Goal: Task Accomplishment & Management: Use online tool/utility

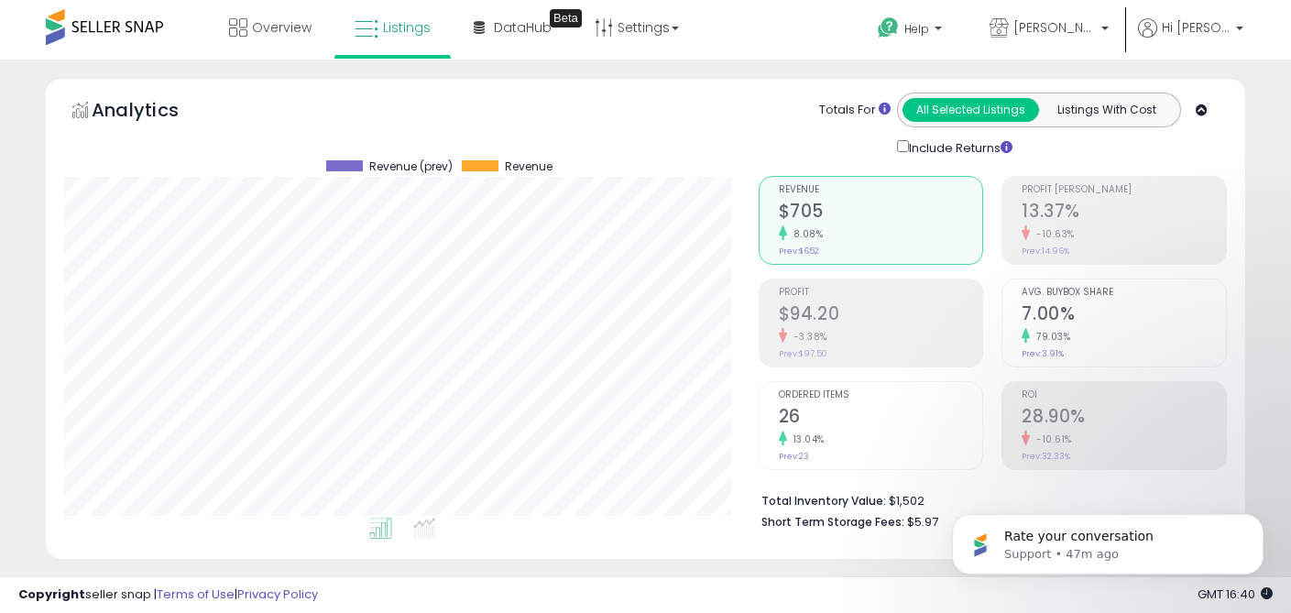
scroll to position [376, 694]
click at [1259, 520] on icon "Dismiss notification" at bounding box center [1258, 519] width 10 height 10
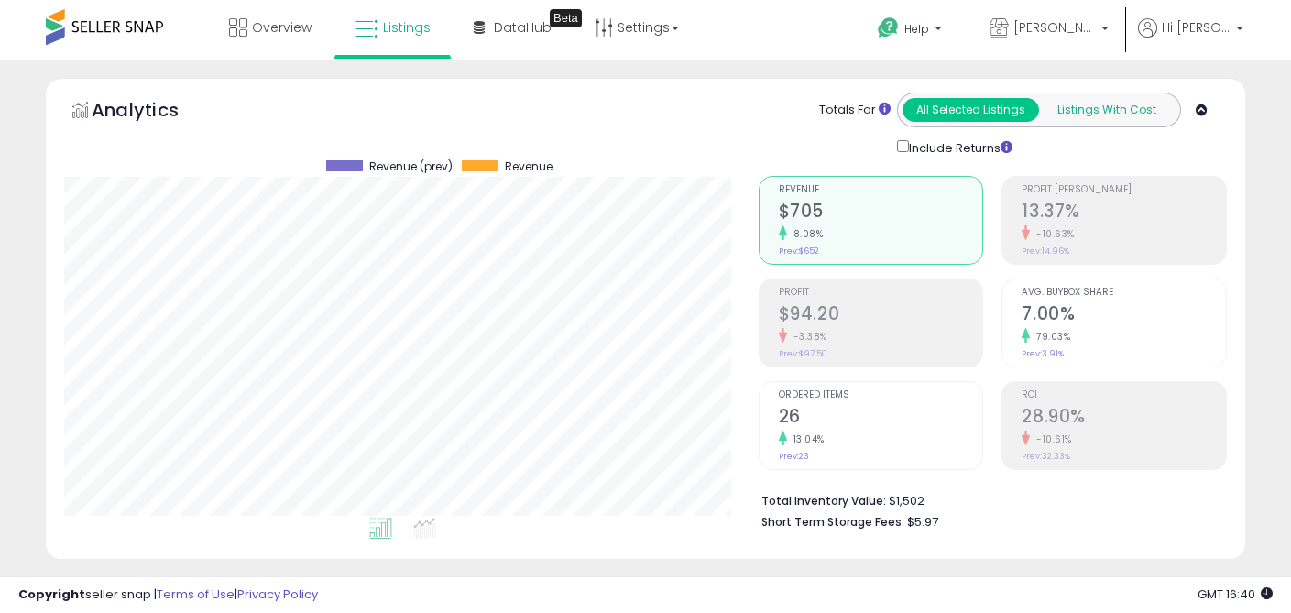
click at [1101, 115] on button "Listings With Cost" at bounding box center [1106, 110] width 137 height 24
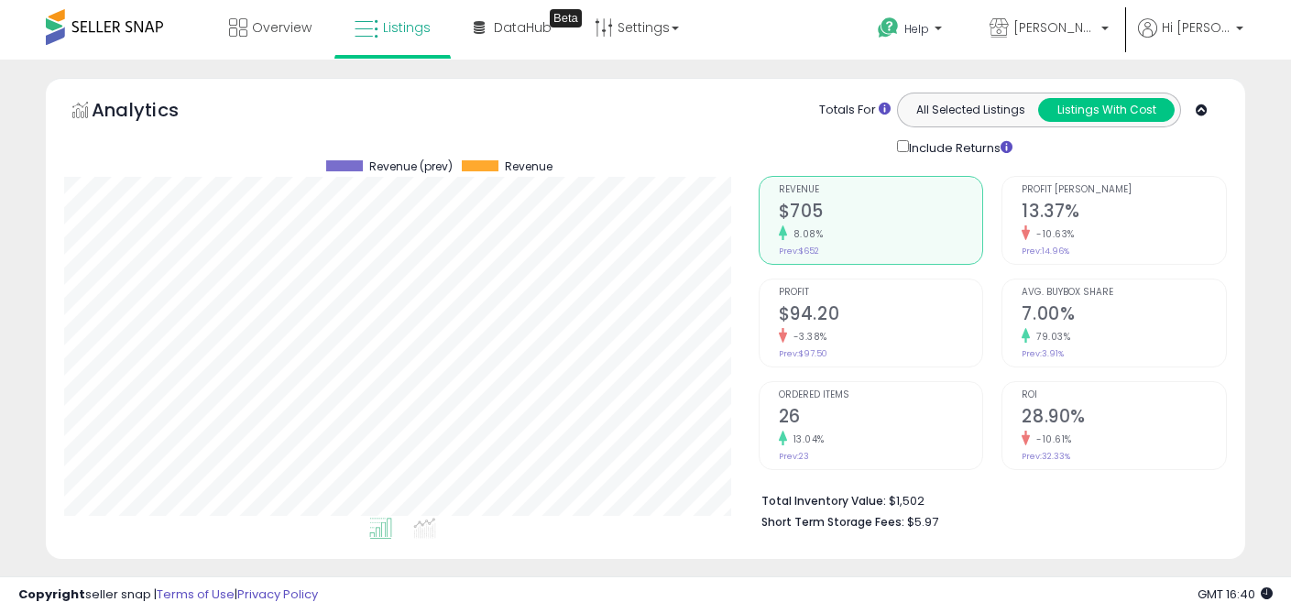
scroll to position [4, 0]
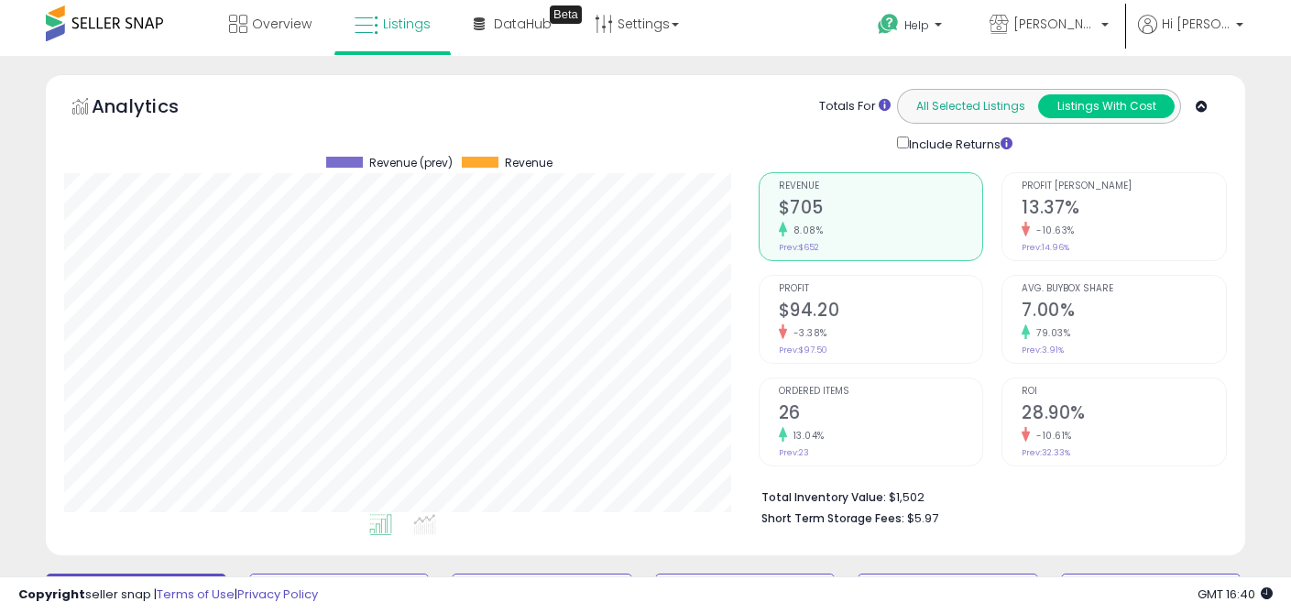
click at [970, 105] on button "All Selected Listings" at bounding box center [970, 106] width 137 height 24
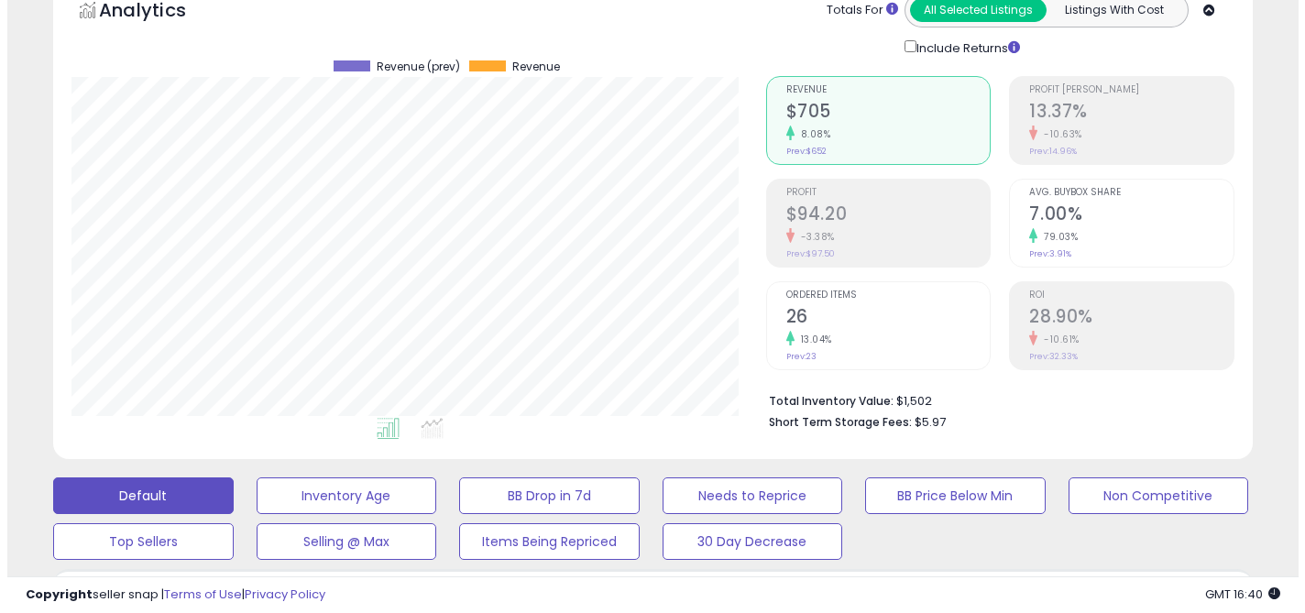
scroll to position [96, 0]
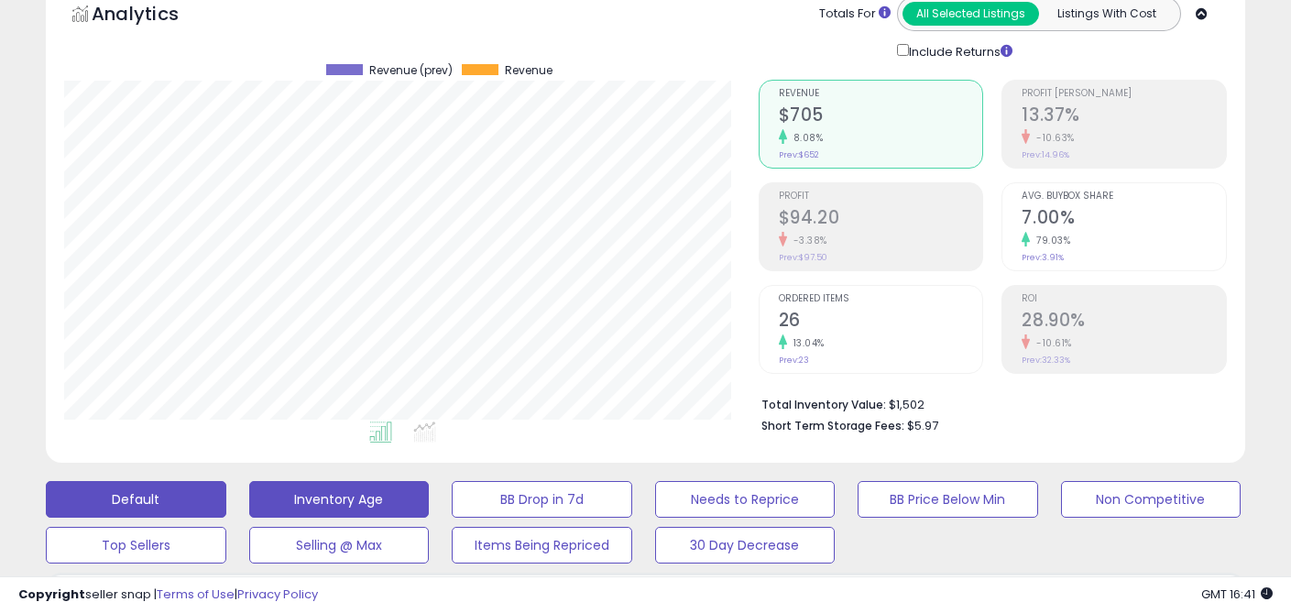
click at [352, 510] on button "Inventory Age" at bounding box center [339, 499] width 180 height 37
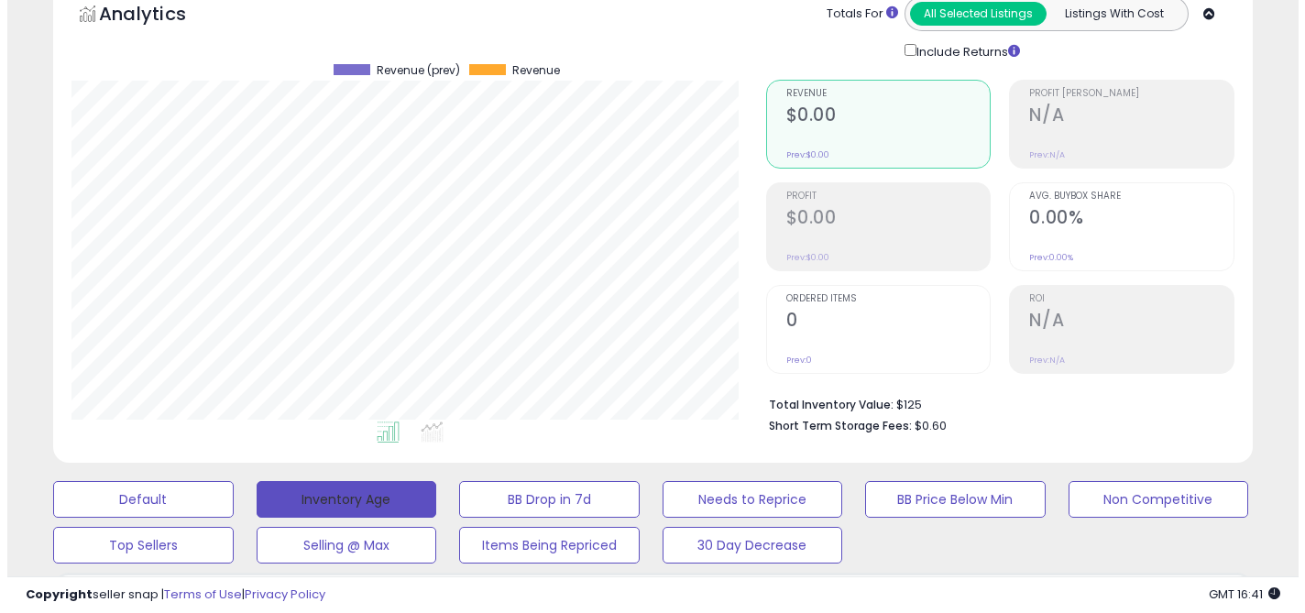
scroll to position [376, 694]
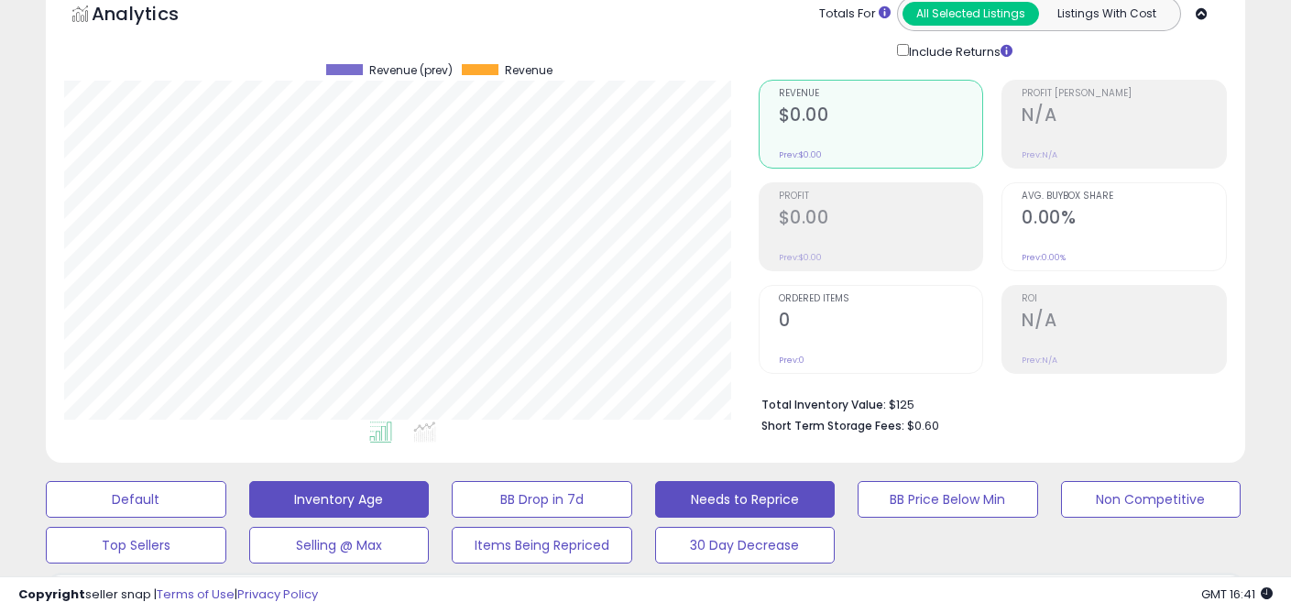
click at [683, 495] on button "Needs to Reprice" at bounding box center [745, 499] width 180 height 37
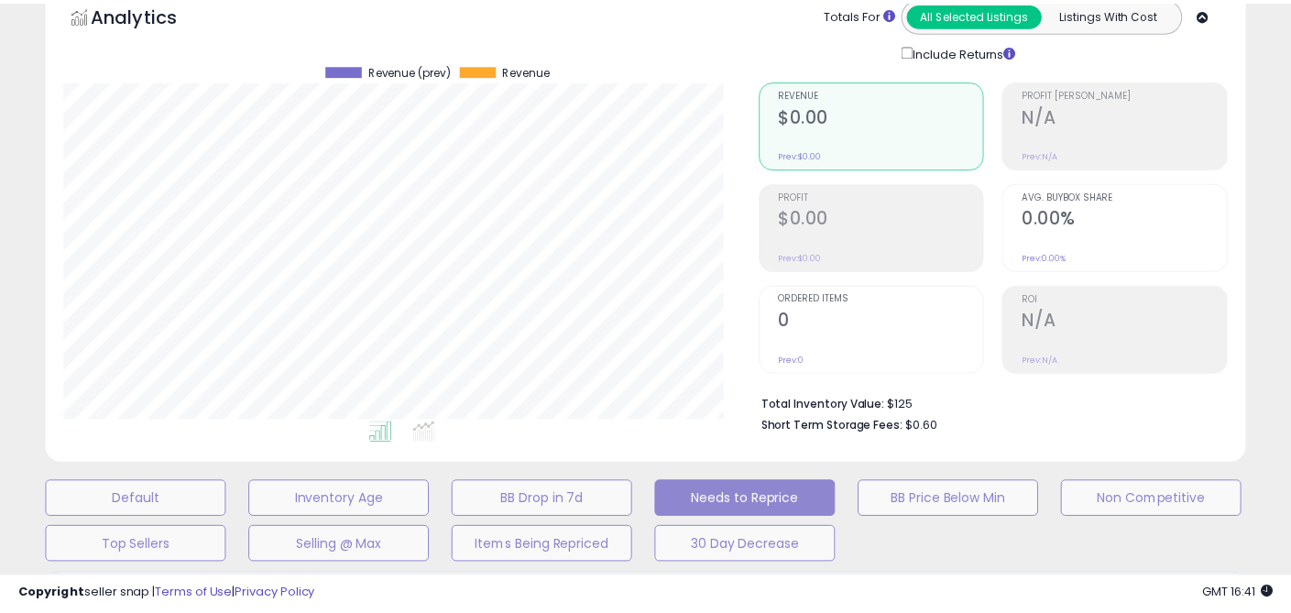
scroll to position [376, 702]
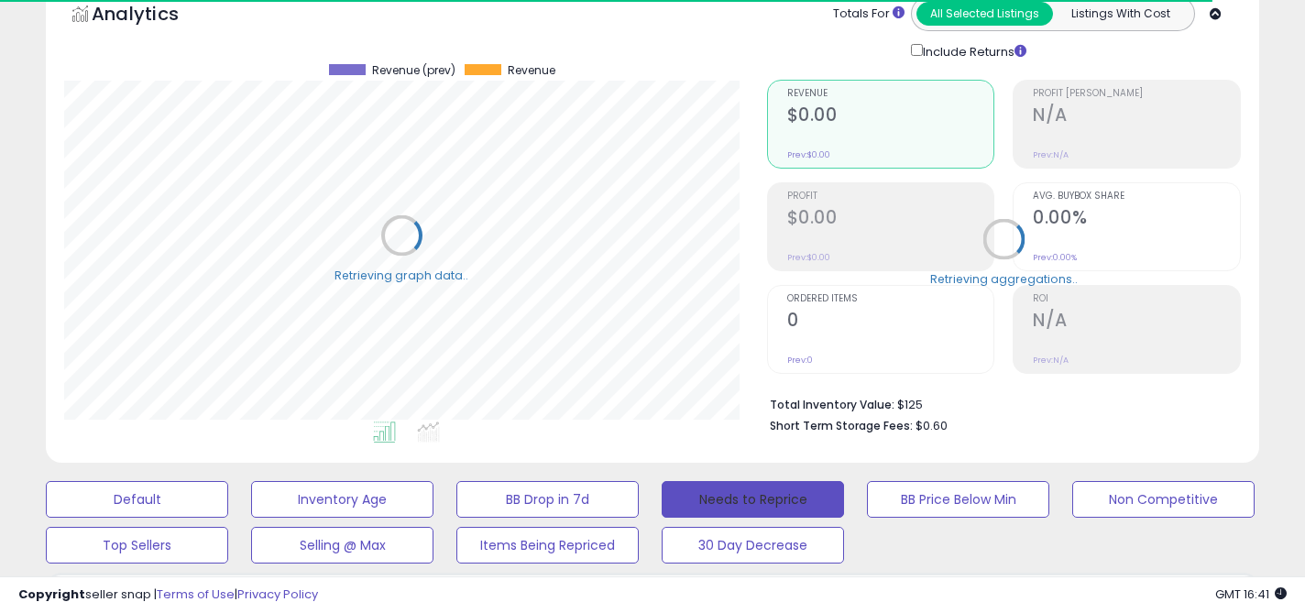
select select "**"
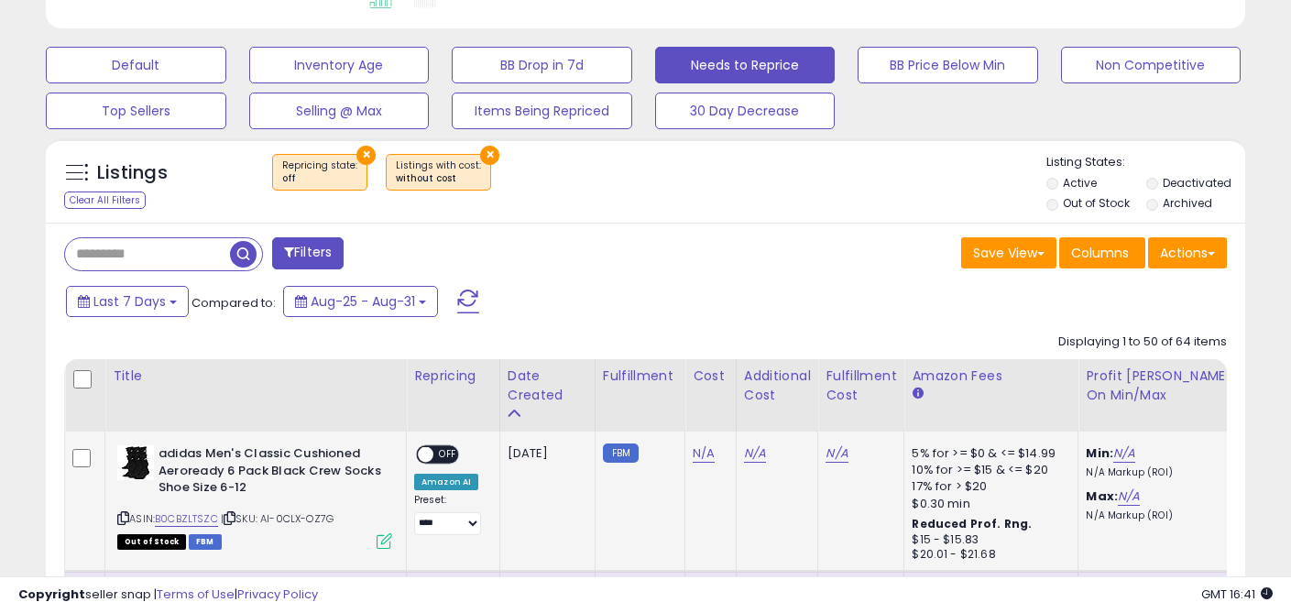
scroll to position [0, 0]
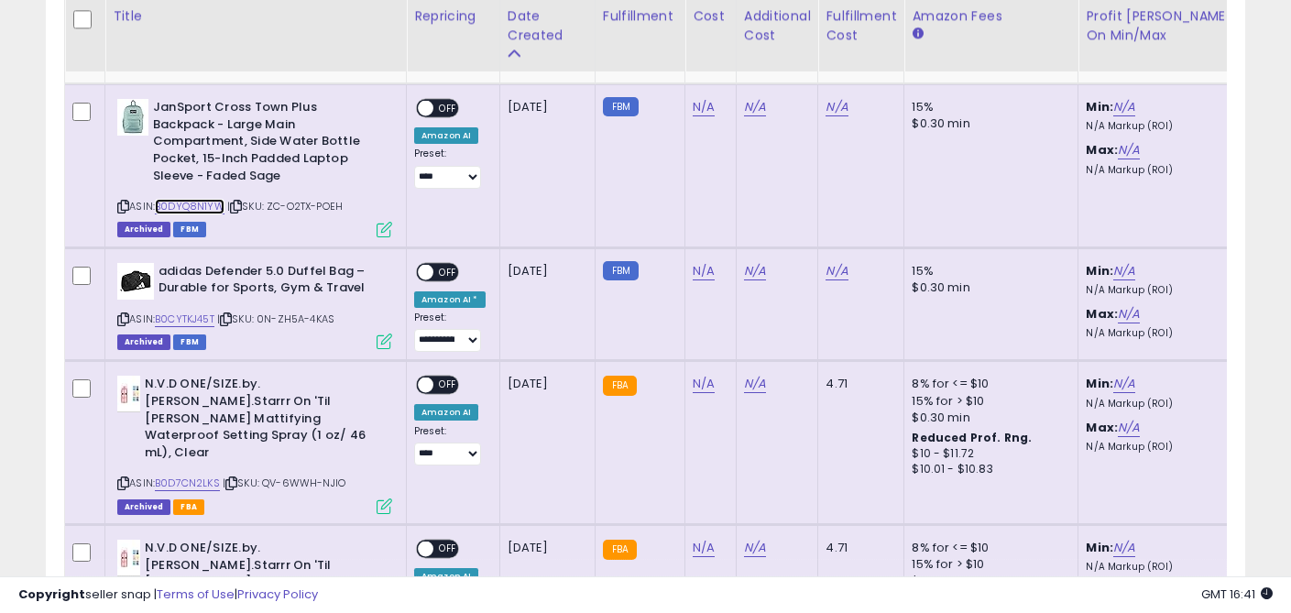
click at [189, 208] on link "B0DYQ8N1YW" at bounding box center [190, 207] width 70 height 16
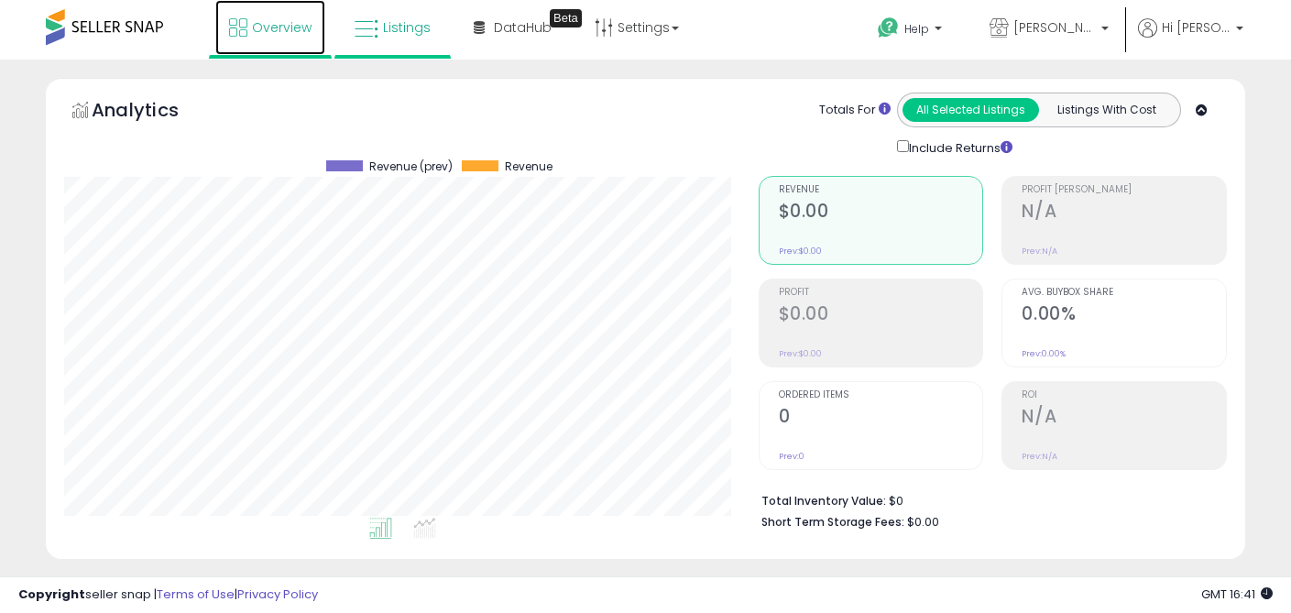
click at [248, 26] on link "Overview" at bounding box center [270, 27] width 110 height 55
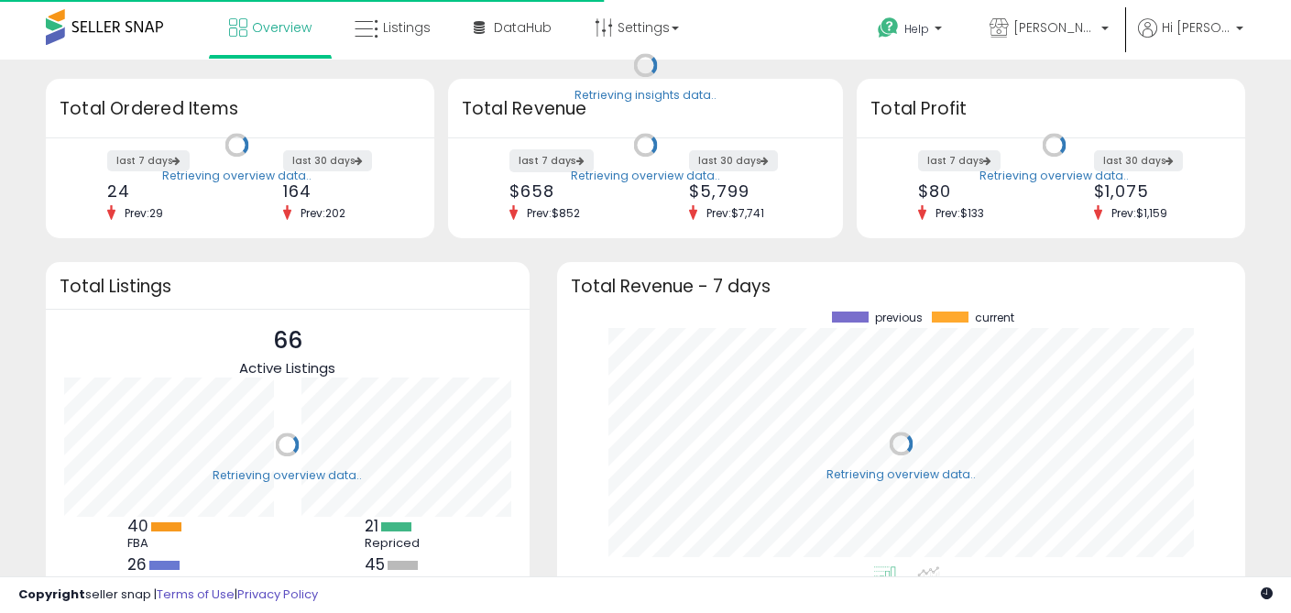
scroll to position [255, 651]
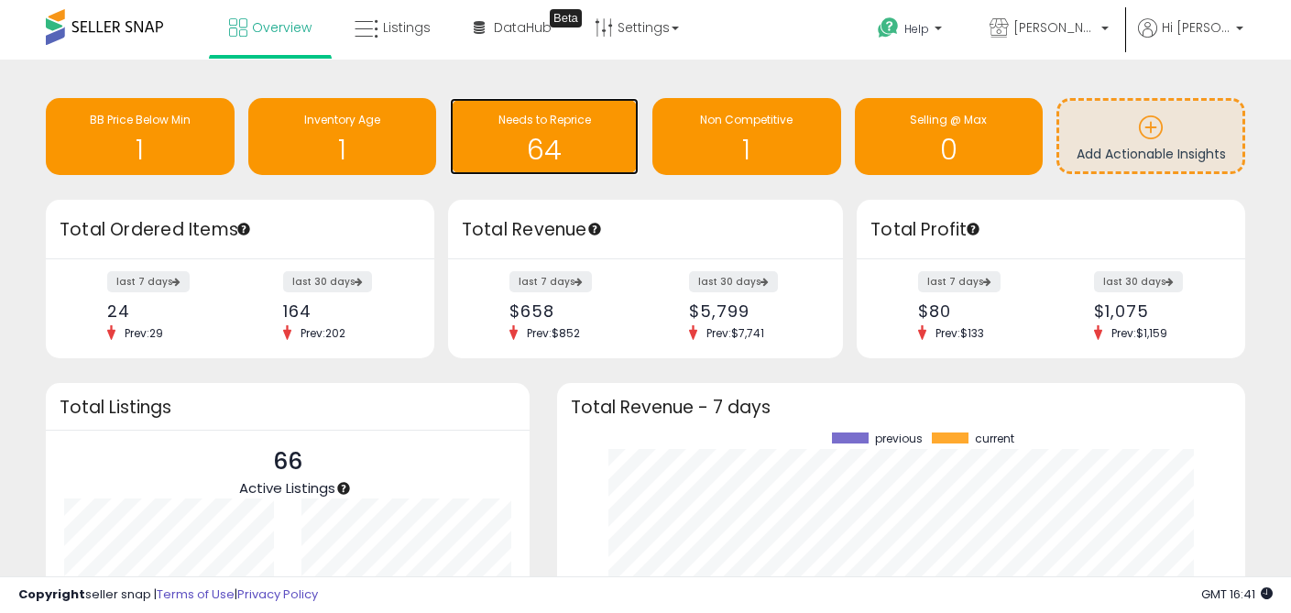
click at [547, 135] on h1 "64" at bounding box center [544, 150] width 170 height 30
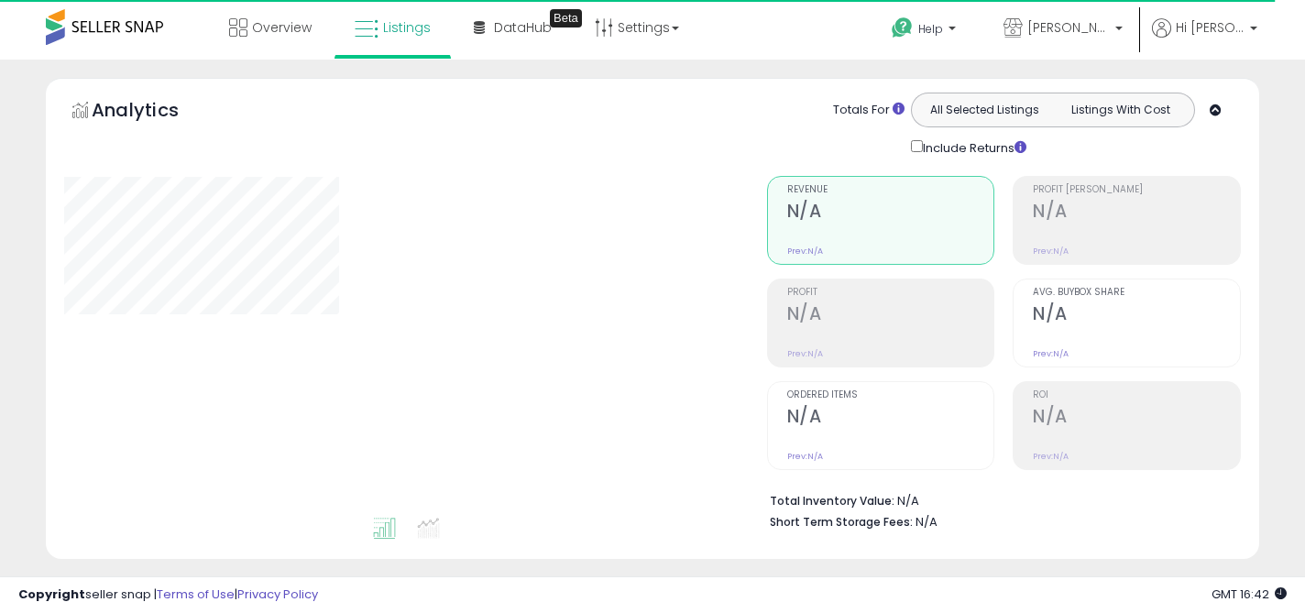
select select "**"
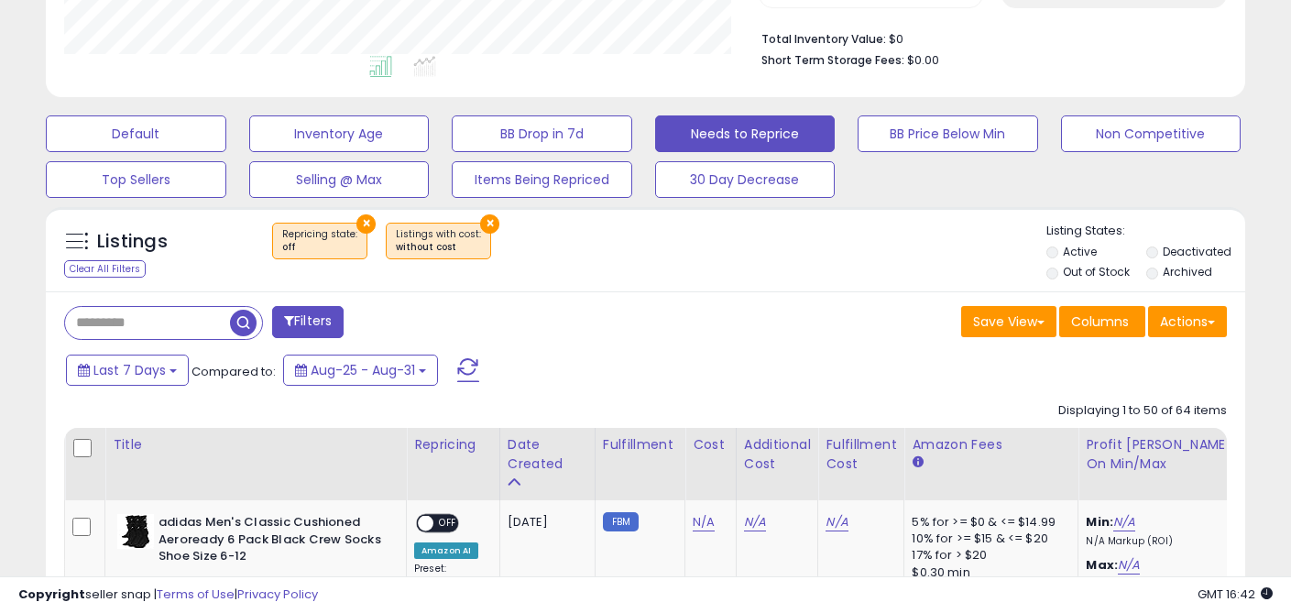
scroll to position [611, 0]
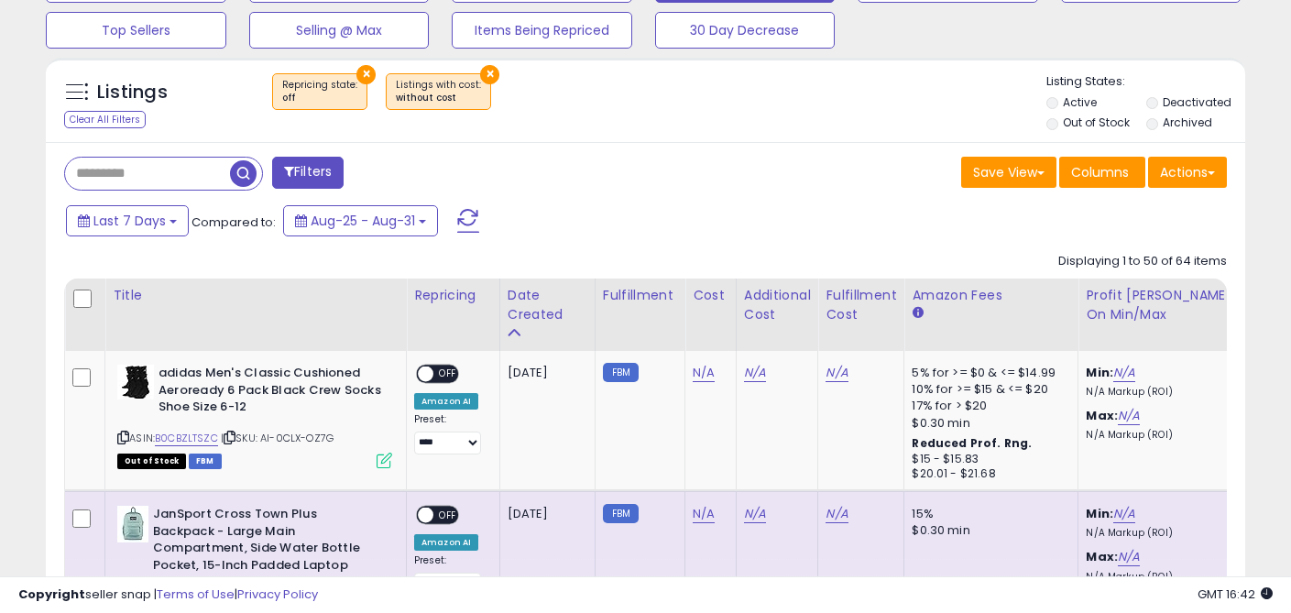
click at [1057, 100] on li "Active" at bounding box center [1094, 104] width 97 height 20
click at [1060, 121] on li "Out of Stock" at bounding box center [1094, 125] width 97 height 20
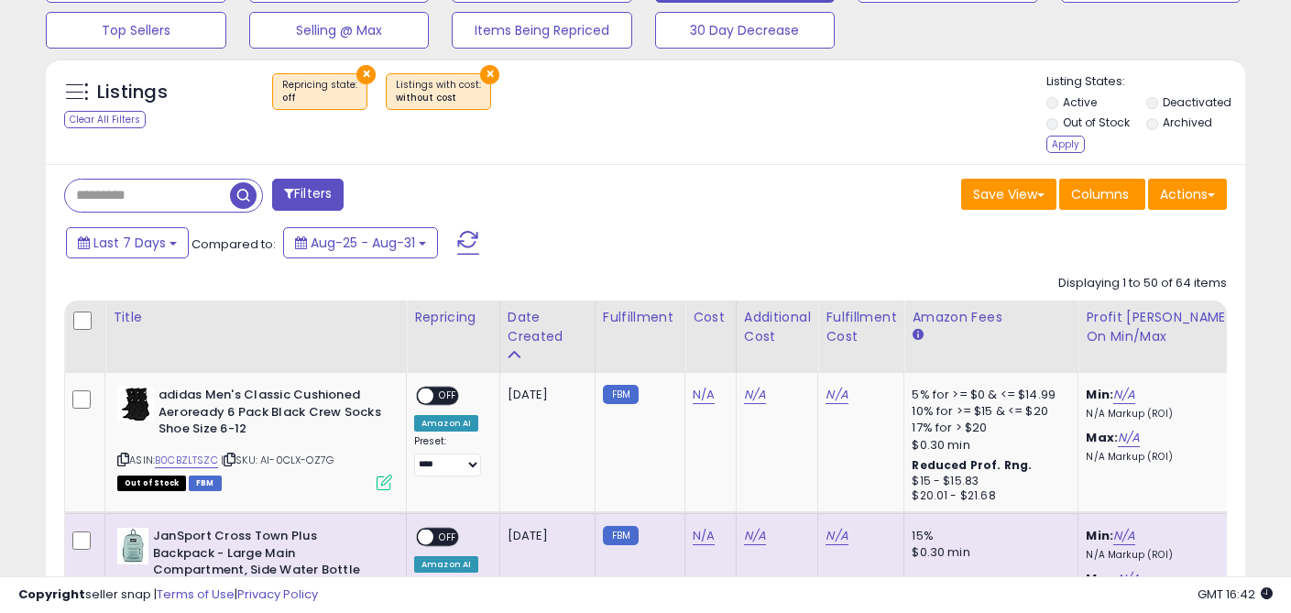
click at [1067, 146] on div "Apply" at bounding box center [1065, 144] width 38 height 17
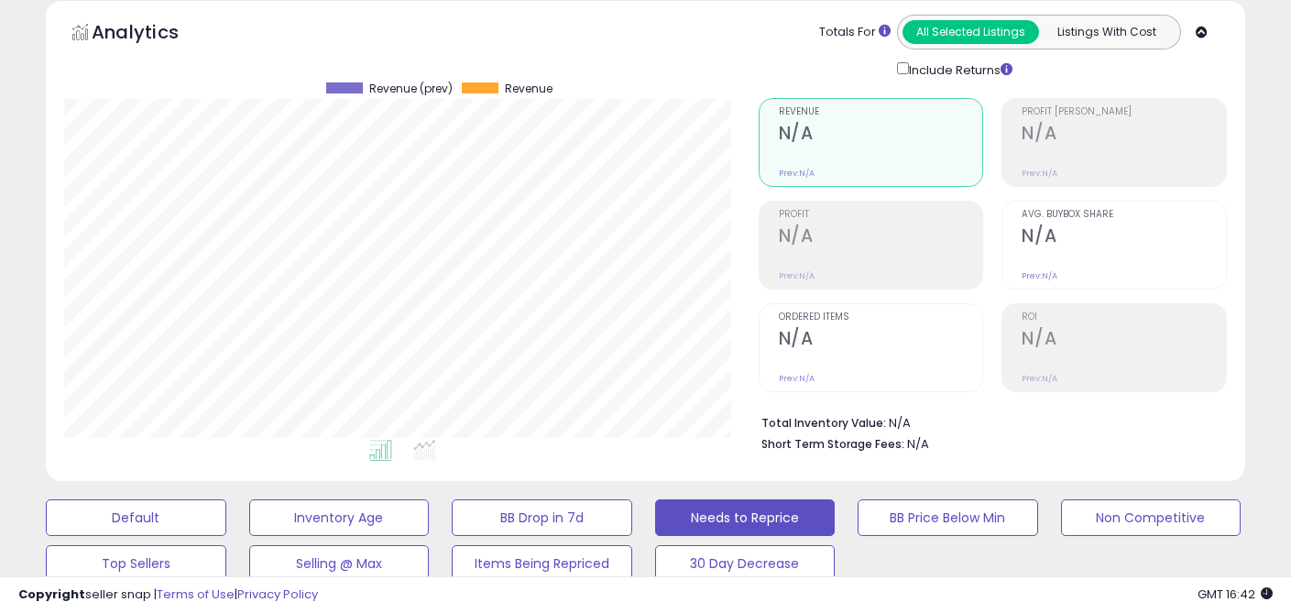
scroll to position [0, 0]
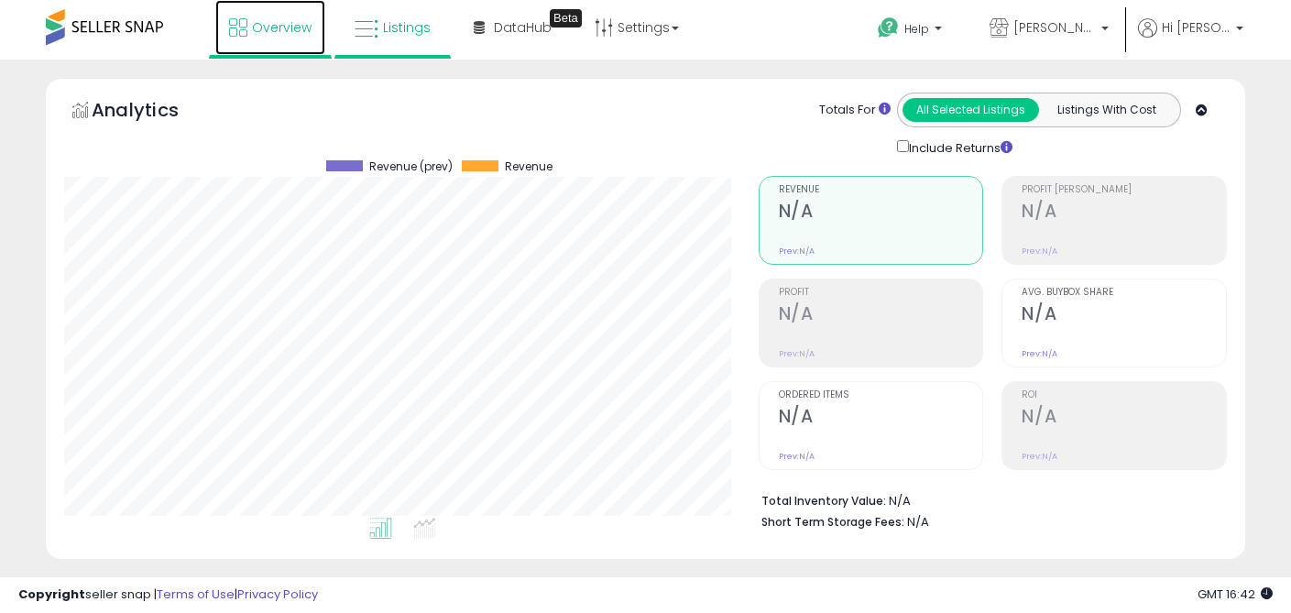
click at [260, 41] on link "Overview" at bounding box center [270, 27] width 110 height 55
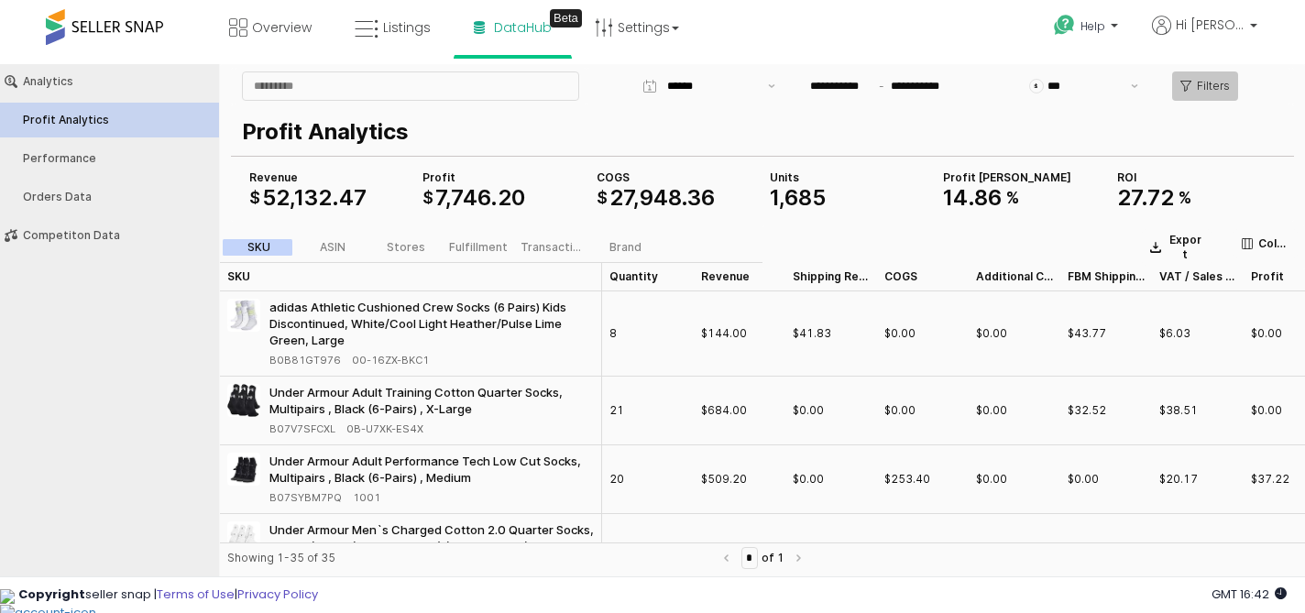
click at [1213, 82] on p "Filters" at bounding box center [1213, 86] width 33 height 15
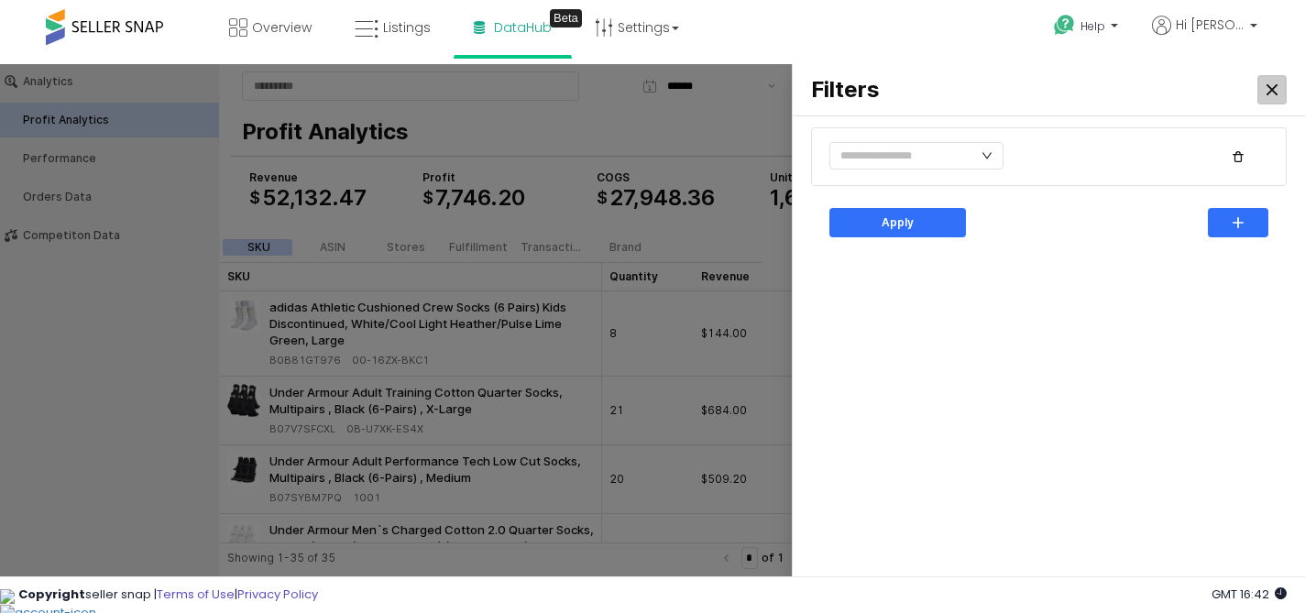
click at [1268, 89] on icon "Close" at bounding box center [1271, 89] width 11 height 11
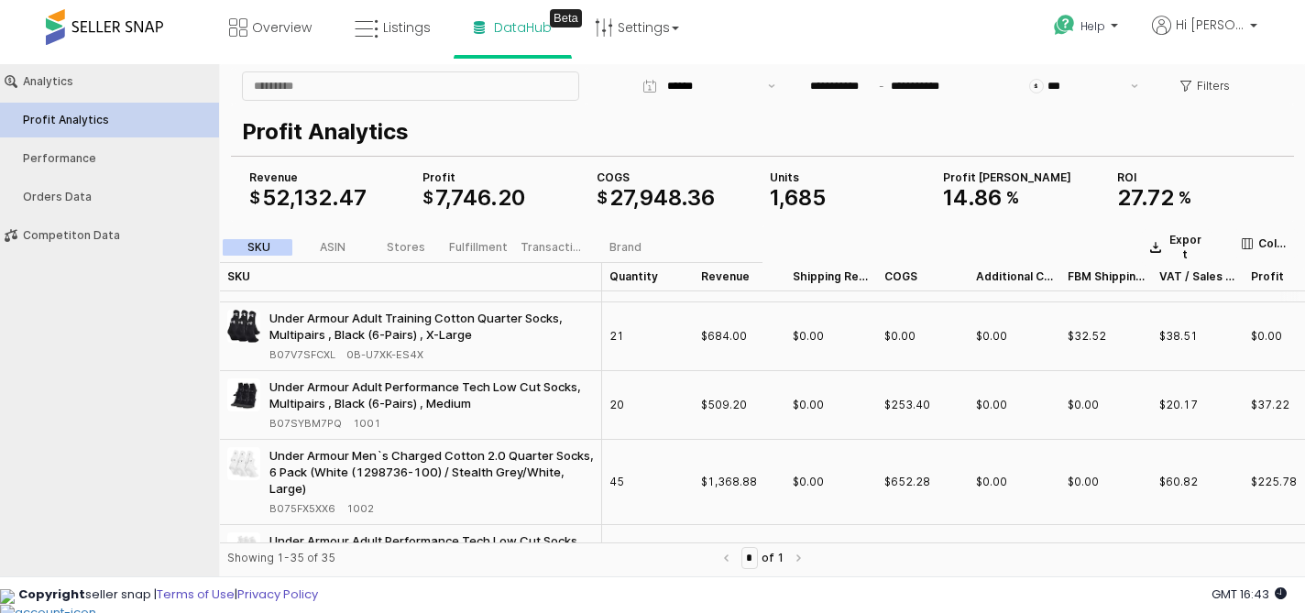
scroll to position [85, 0]
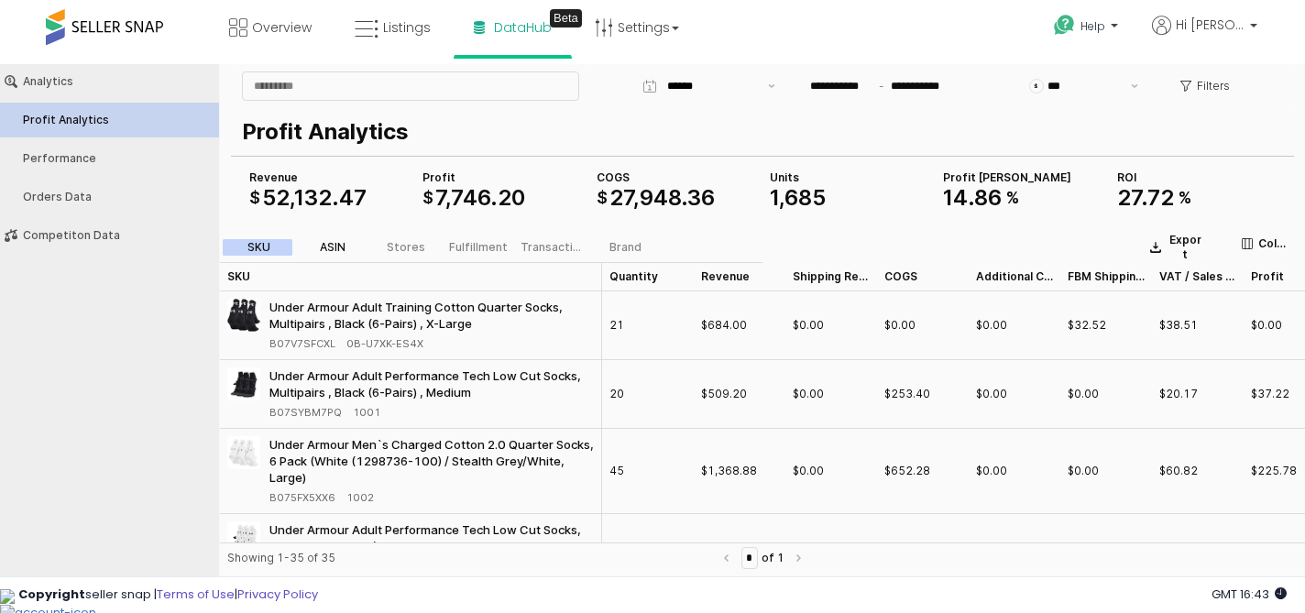
click at [327, 241] on div "ASIN" at bounding box center [333, 247] width 26 height 13
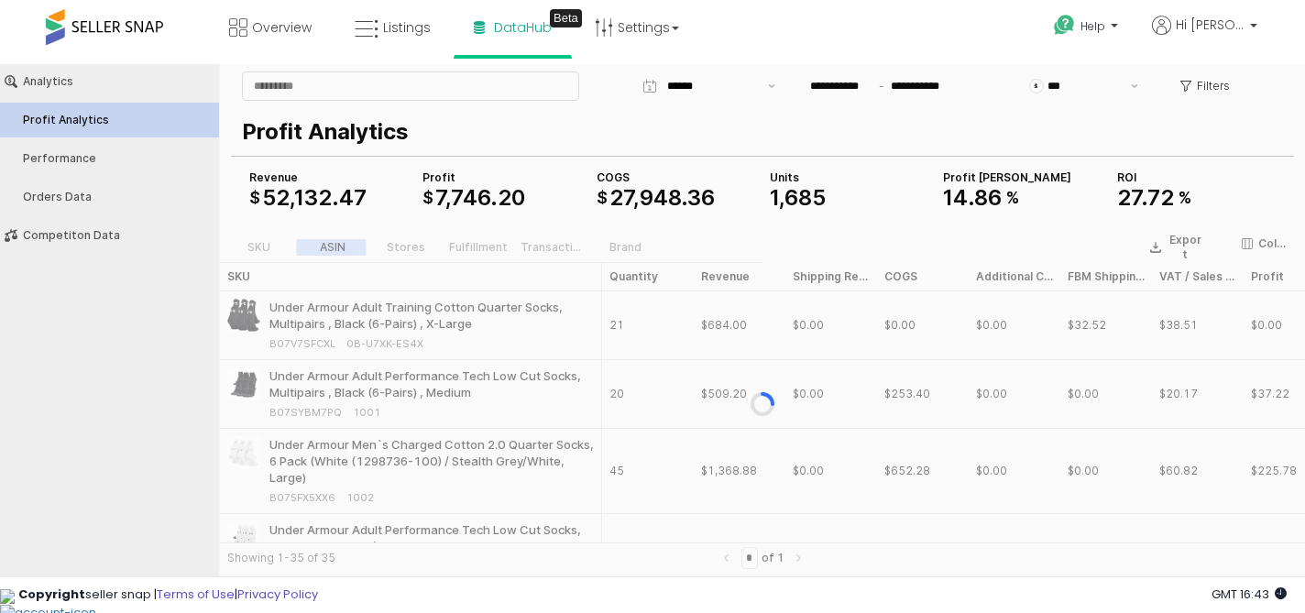
scroll to position [0, 0]
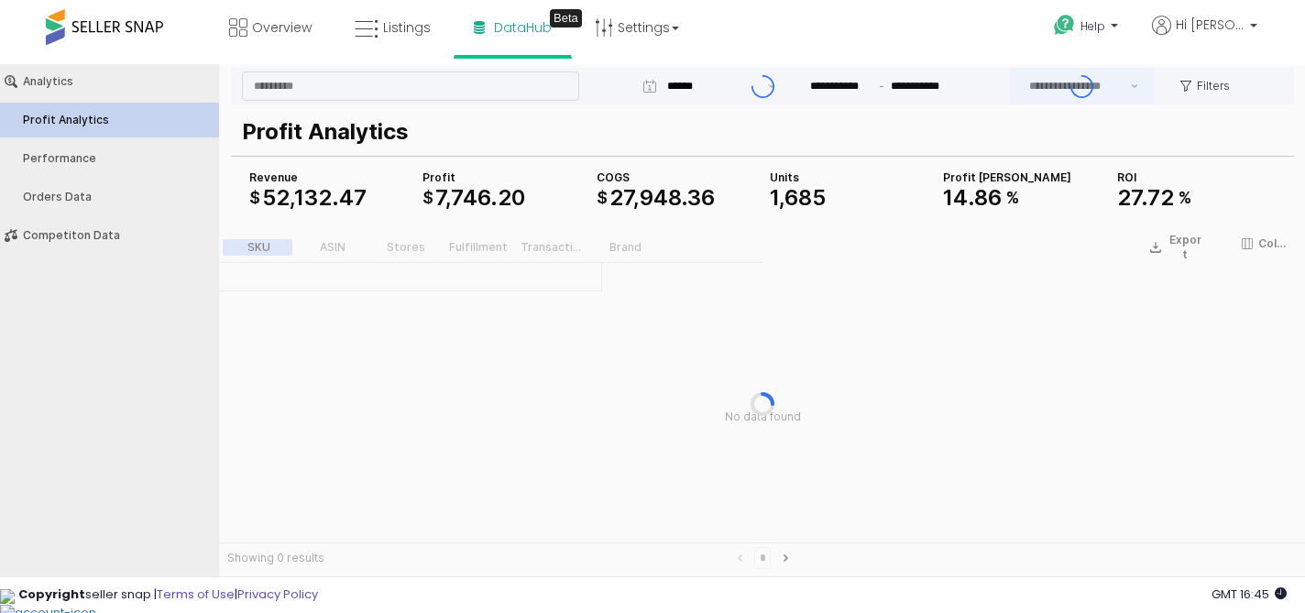
type input "***"
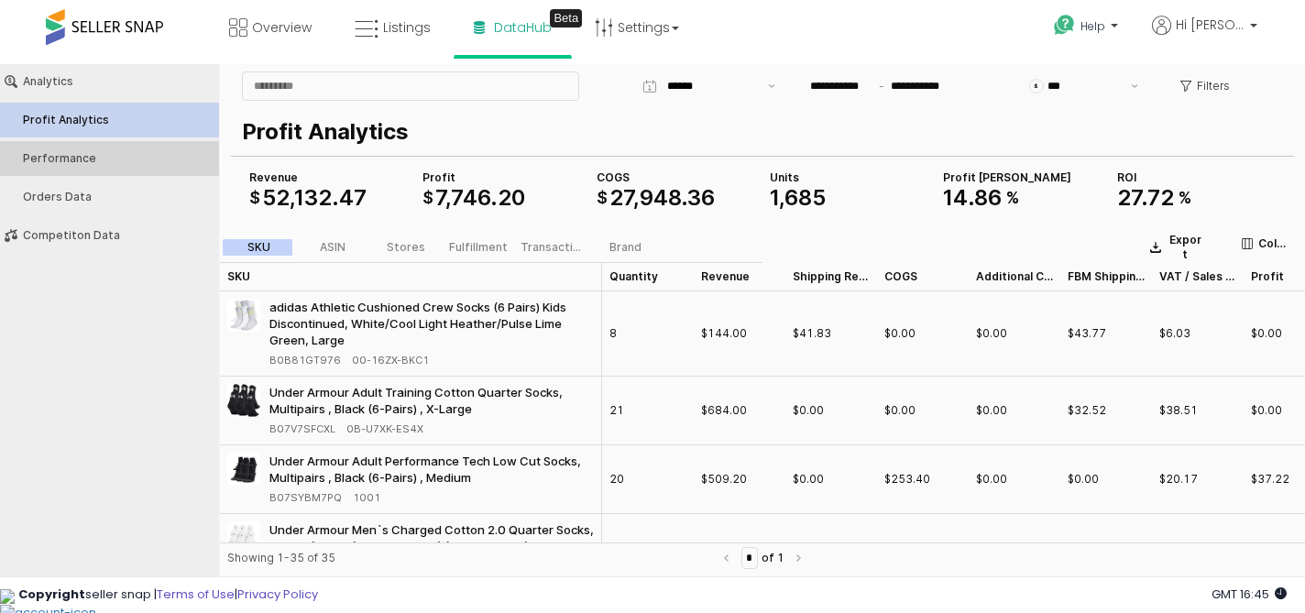
click at [82, 160] on div "Performance" at bounding box center [118, 158] width 191 height 13
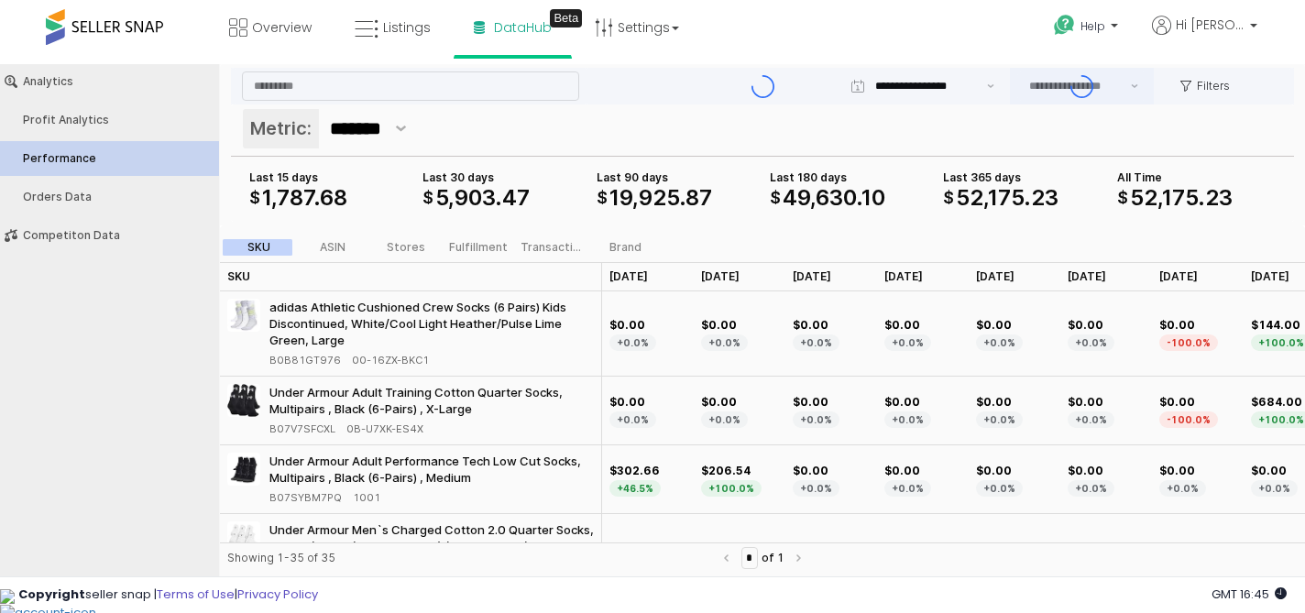
type input "***"
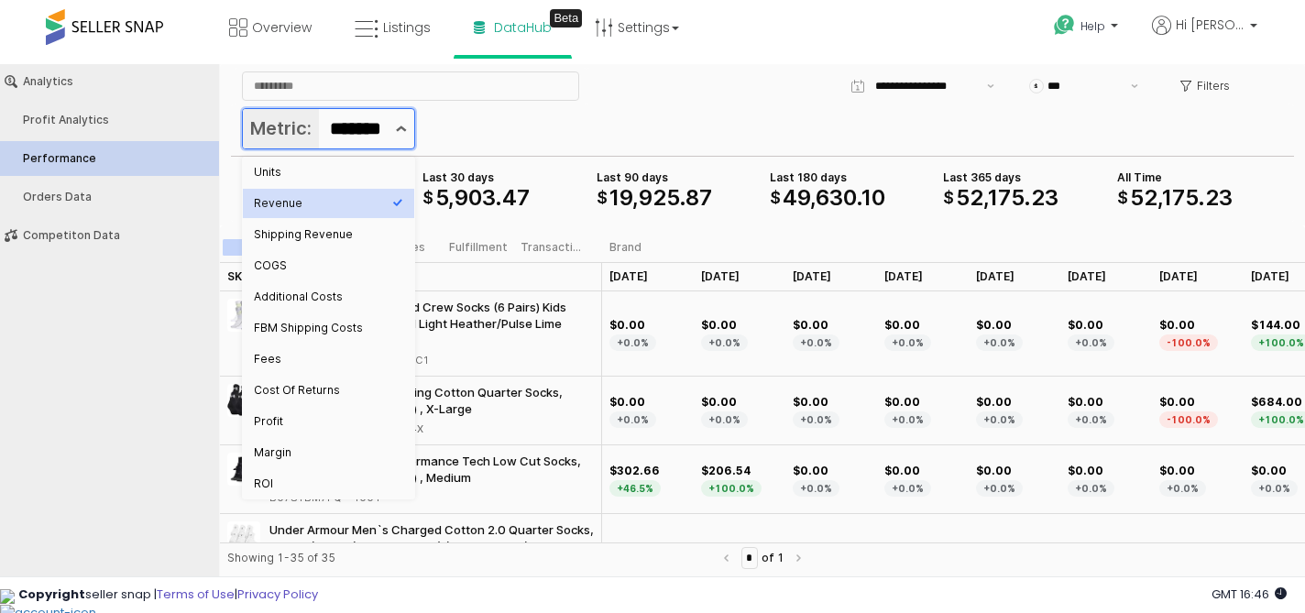
scroll to position [0, 29]
click at [391, 132] on button "Show suggestions" at bounding box center [401, 128] width 27 height 39
click at [303, 483] on div "ROI" at bounding box center [323, 483] width 138 height 15
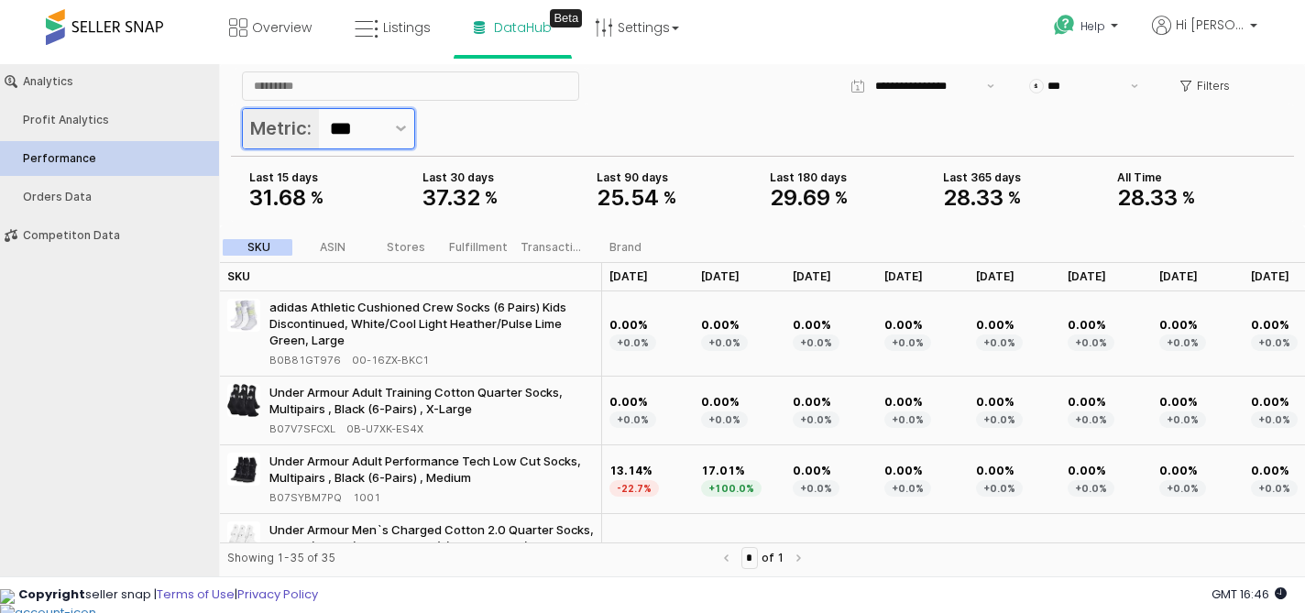
click at [376, 140] on input "***" at bounding box center [357, 129] width 54 height 30
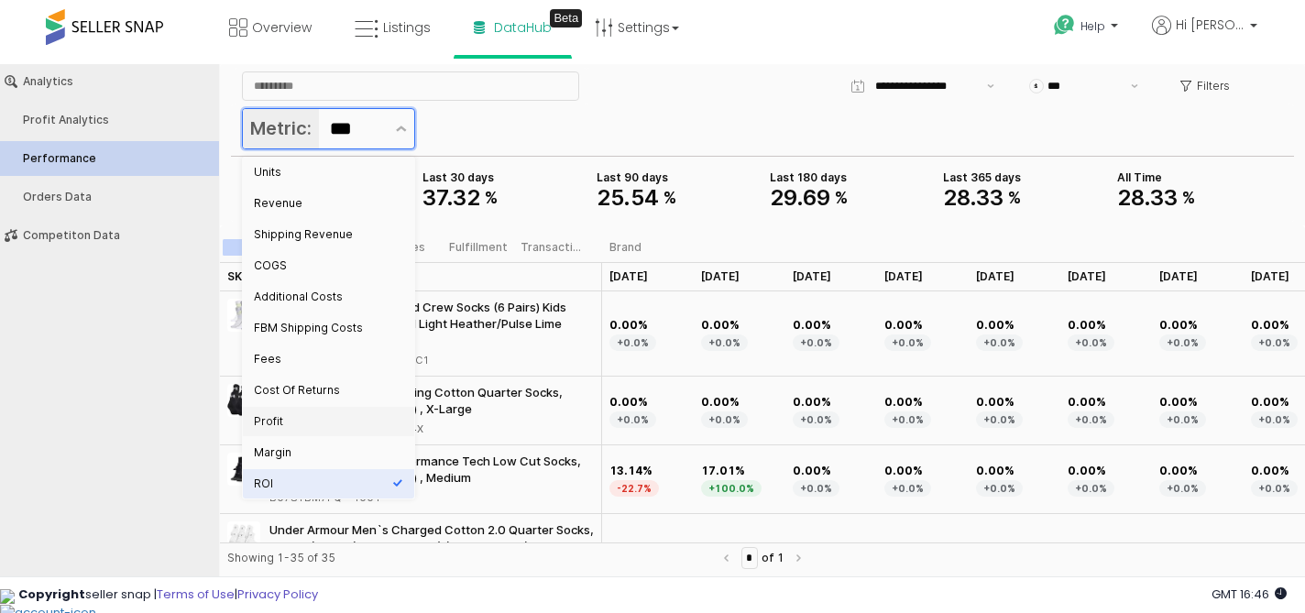
click at [296, 427] on div "Profit" at bounding box center [323, 421] width 138 height 15
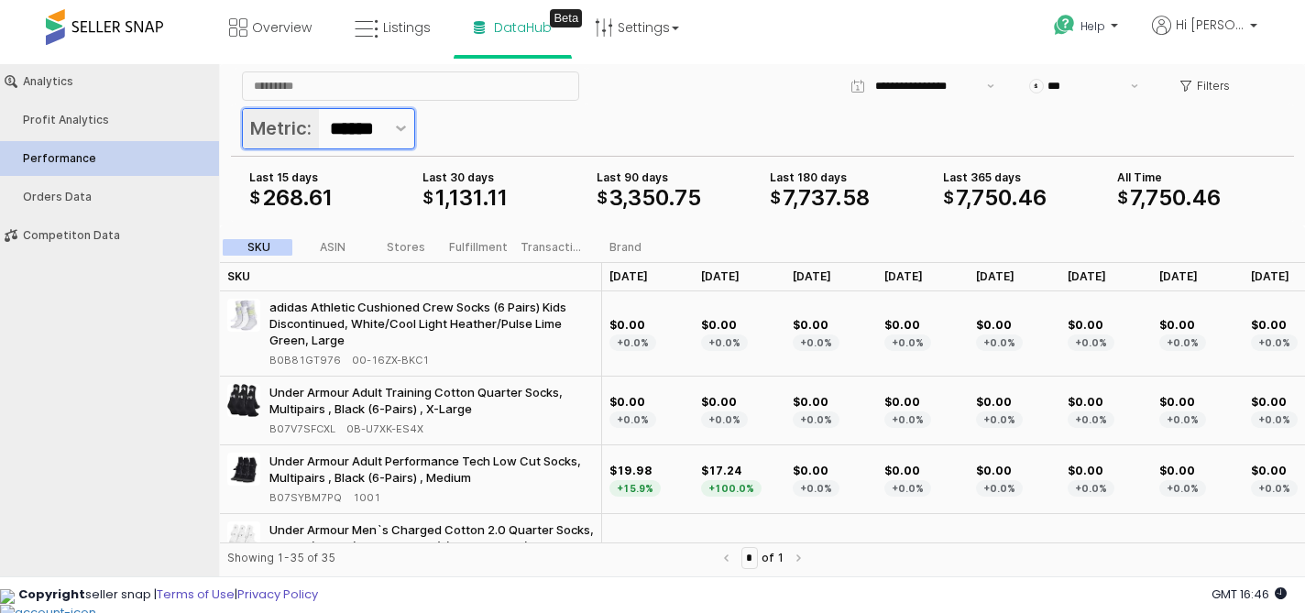
click at [360, 127] on input "******" at bounding box center [358, 129] width 57 height 30
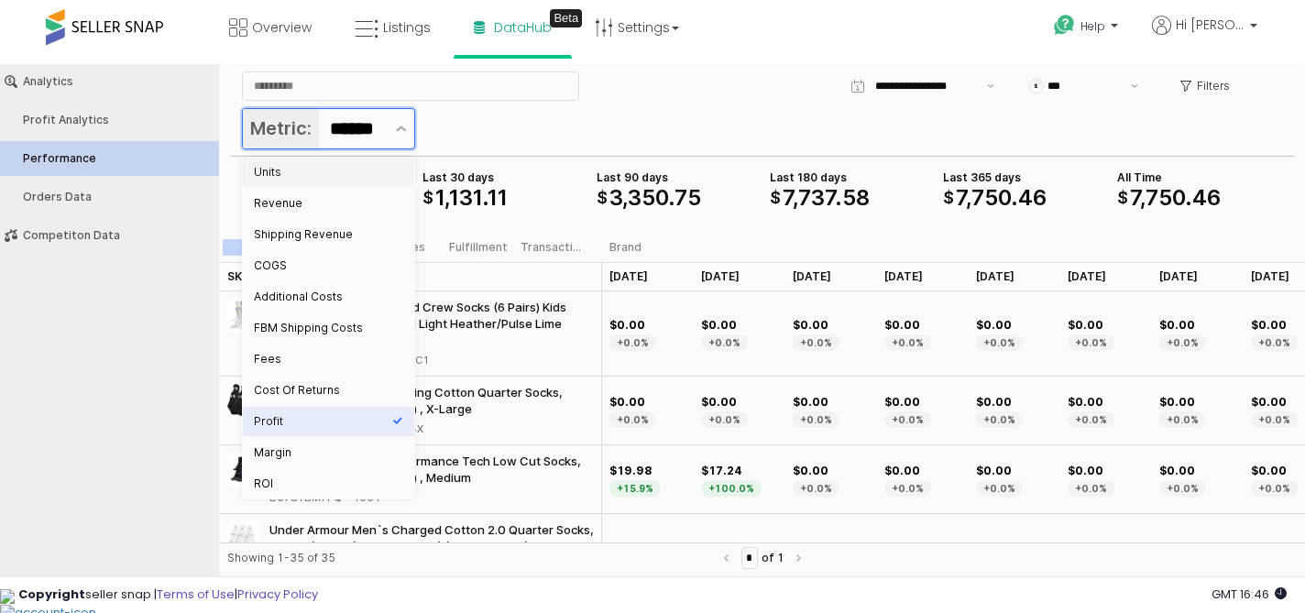
click at [304, 170] on div "Units" at bounding box center [323, 172] width 138 height 15
type input "*****"
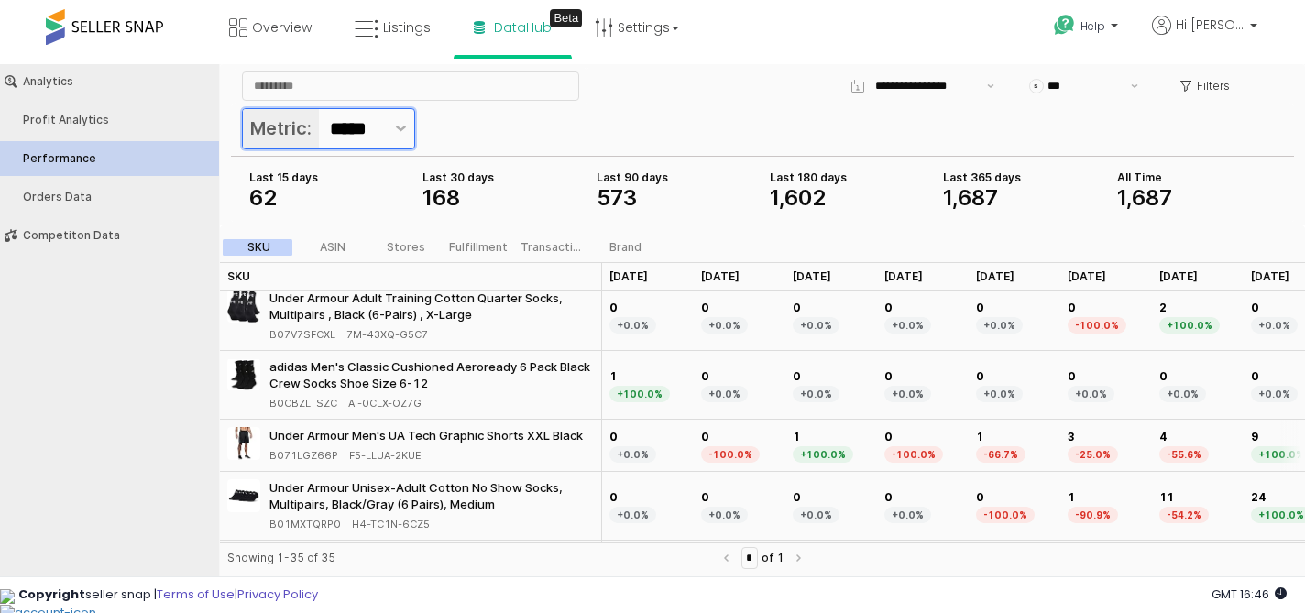
scroll to position [1811, 0]
